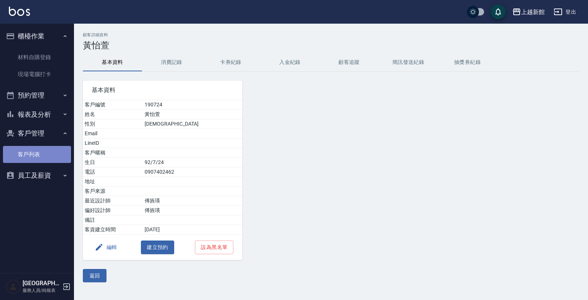
click at [40, 159] on link "客戶列表" at bounding box center [37, 154] width 68 height 17
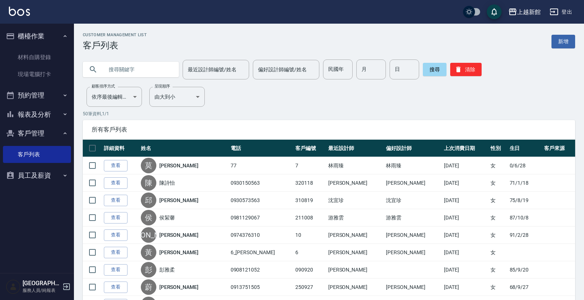
drag, startPoint x: 149, startPoint y: 65, endPoint x: 147, endPoint y: 69, distance: 5.0
click at [149, 67] on input "text" at bounding box center [137, 69] width 69 height 20
type input "[PERSON_NAME]"
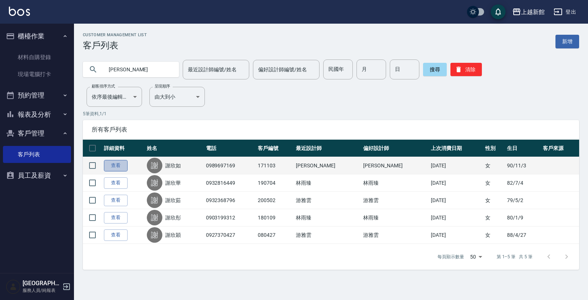
click at [118, 166] on link "查看" at bounding box center [116, 165] width 24 height 11
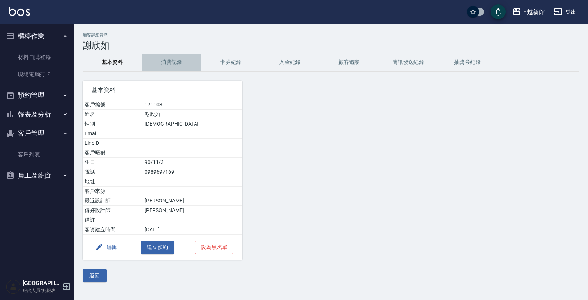
click at [182, 60] on button "消費記錄" at bounding box center [171, 63] width 59 height 18
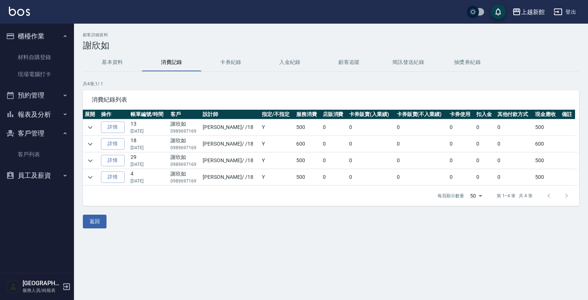
click at [113, 64] on button "基本資料" at bounding box center [112, 63] width 59 height 18
